Goal: Task Accomplishment & Management: Complete application form

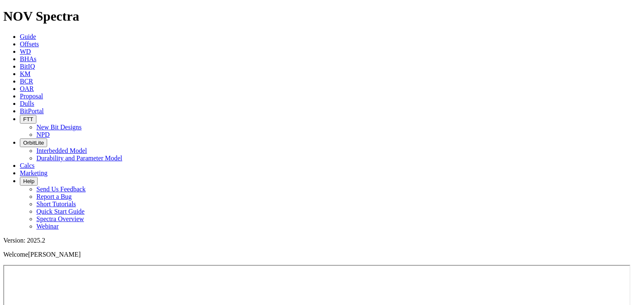
click at [50, 131] on link "NPD" at bounding box center [42, 134] width 13 height 7
click at [20, 41] on icon at bounding box center [20, 44] width 0 height 7
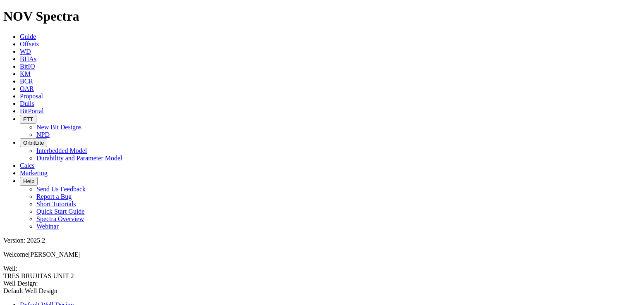
click at [39, 41] on span "Offsets" at bounding box center [29, 44] width 19 height 7
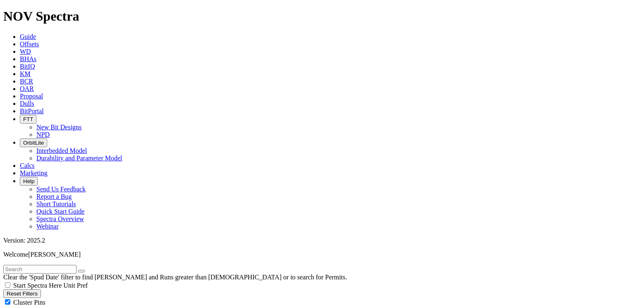
checkbox input "true"
checkbox input "false"
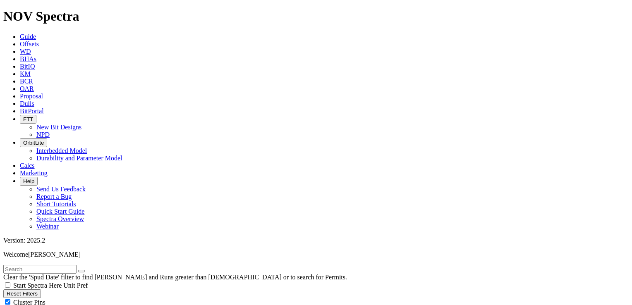
drag, startPoint x: 525, startPoint y: 108, endPoint x: 531, endPoint y: 96, distance: 13.5
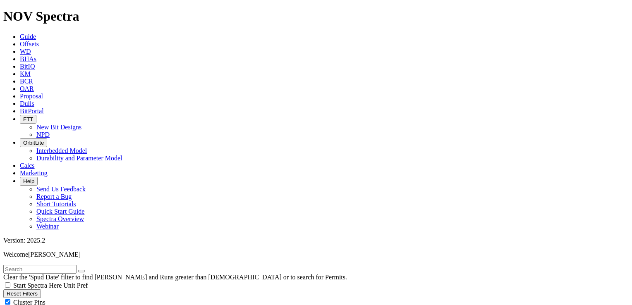
checkbox input "true"
click at [33, 116] on span "FTT" at bounding box center [28, 119] width 10 height 6
click at [50, 131] on link "NPD" at bounding box center [42, 134] width 13 height 7
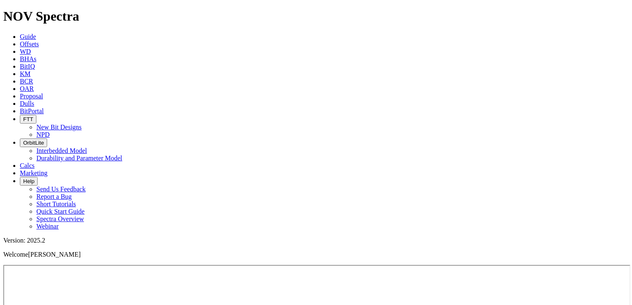
click at [44, 140] on span "OrbitLite" at bounding box center [33, 143] width 21 height 6
click at [20, 100] on icon at bounding box center [20, 103] width 0 height 7
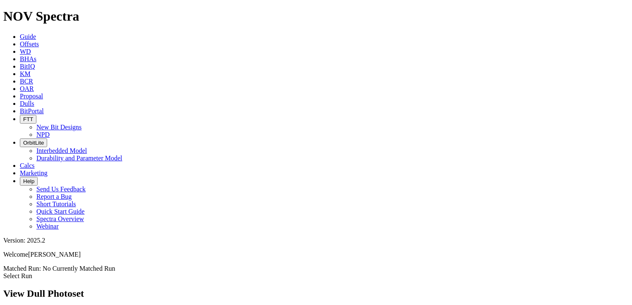
click at [20, 33] on icon at bounding box center [20, 36] width 0 height 7
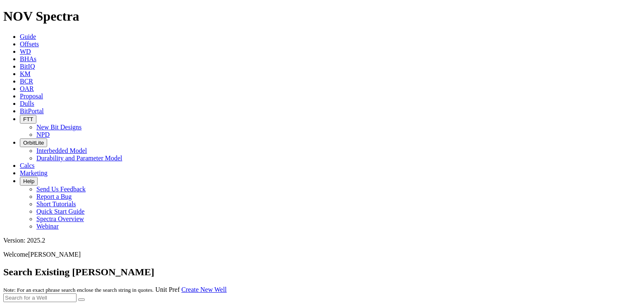
click at [227, 286] on link "Create New Well" at bounding box center [204, 289] width 45 height 7
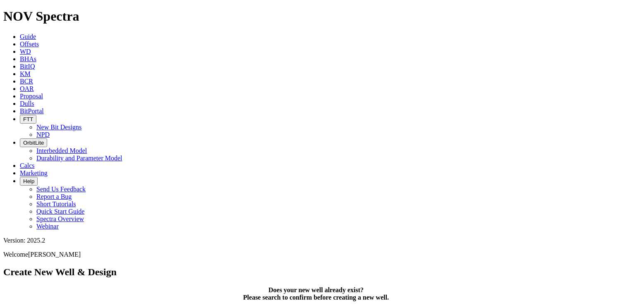
type input "n"
type input "Nelson well"
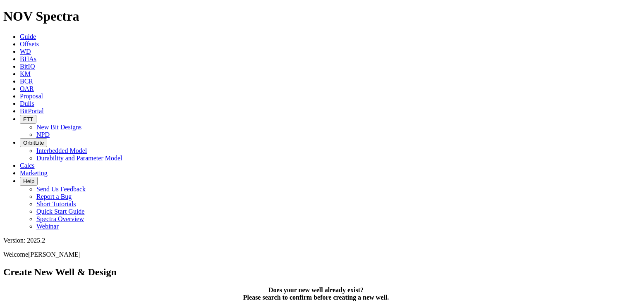
type input "2000m"
select select "object:423"
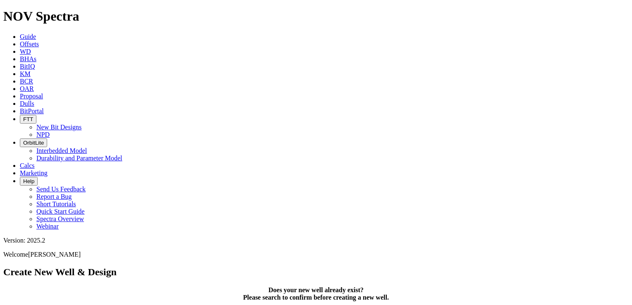
scroll to position [55, 0]
select select "object:497"
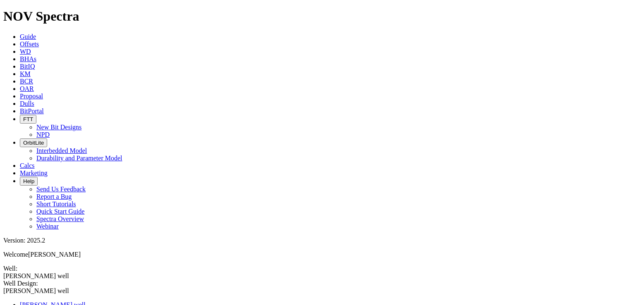
click at [36, 33] on span "Guide" at bounding box center [28, 36] width 16 height 7
click at [36, 55] on span "BHAs" at bounding box center [28, 58] width 17 height 7
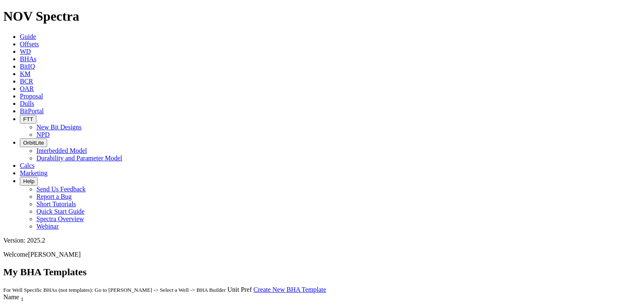
click at [31, 48] on span "WD" at bounding box center [25, 51] width 11 height 7
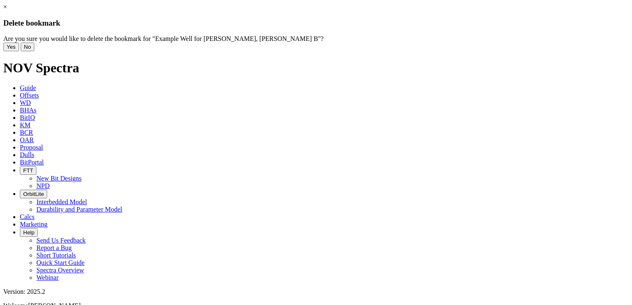
click at [19, 51] on button "Yes" at bounding box center [11, 47] width 16 height 9
